Goal: Transaction & Acquisition: Book appointment/travel/reservation

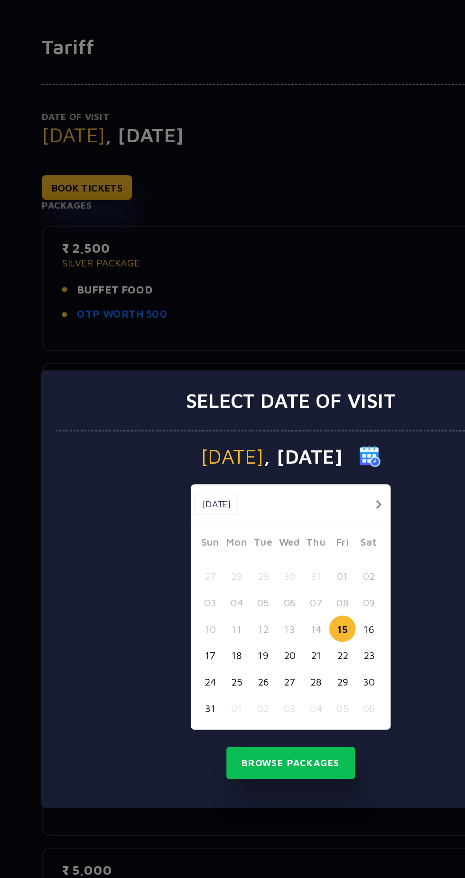
click at [56, 182] on div "Select date of visit [DATE] [DATE] [DATE] Sun Mon Tue Wed Thu Fri Sat 27 28 29 …" at bounding box center [232, 439] width 465 height 878
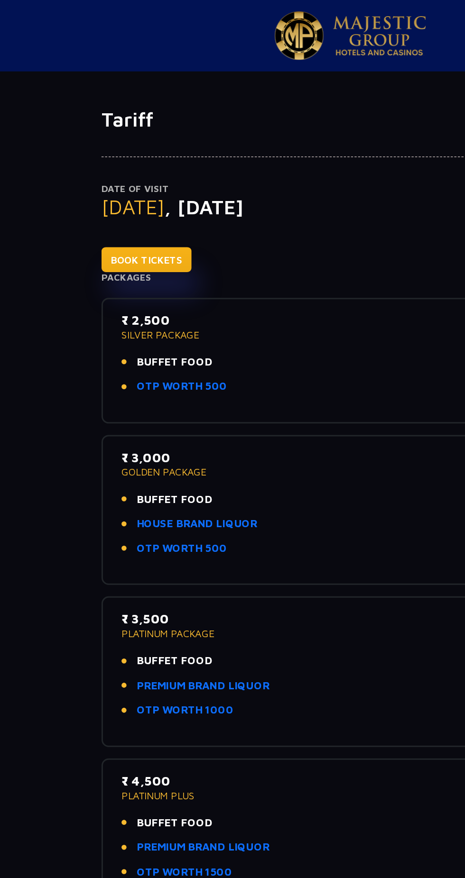
click at [80, 174] on link "BOOK TICKETS" at bounding box center [97, 172] width 60 height 17
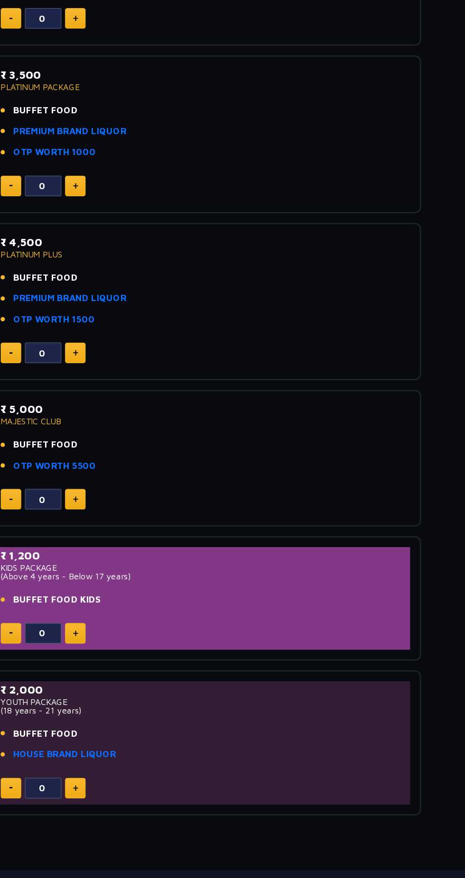
scroll to position [301, 0]
